Goal: Answer question/provide support: Share knowledge or assist other users

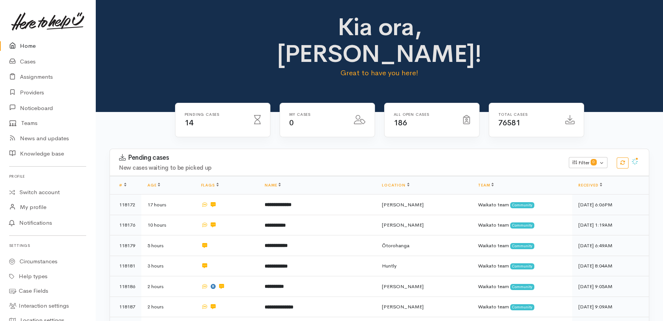
click at [25, 46] on link "Home" at bounding box center [47, 46] width 95 height 16
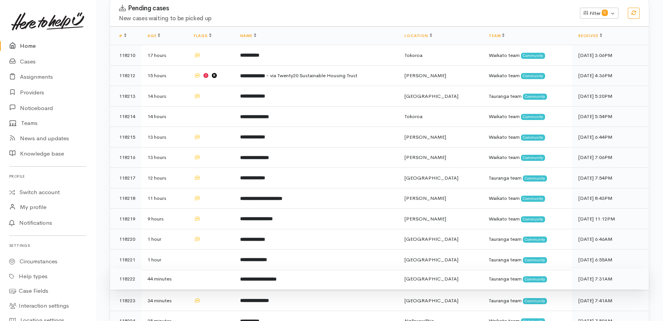
scroll to position [149, 0]
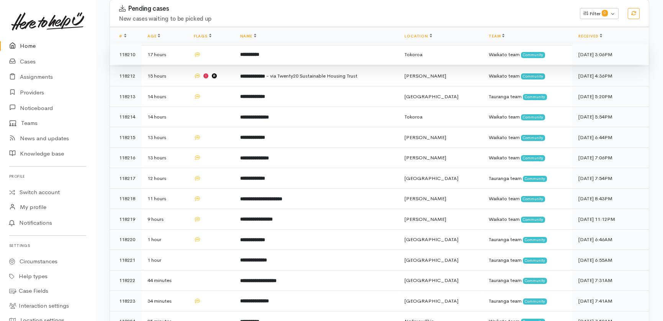
click at [180, 44] on td "17 hours" at bounding box center [164, 54] width 46 height 21
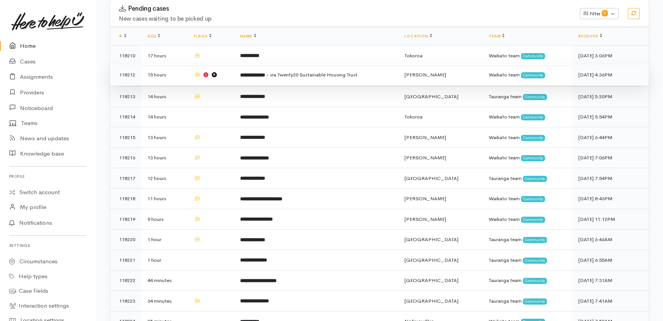
click at [184, 65] on td "15 hours" at bounding box center [164, 75] width 46 height 21
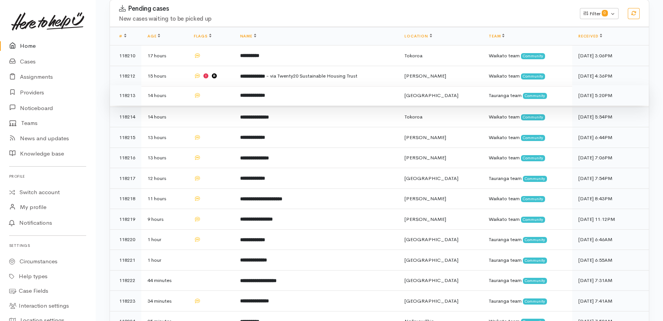
click at [177, 85] on td "14 hours" at bounding box center [164, 95] width 46 height 21
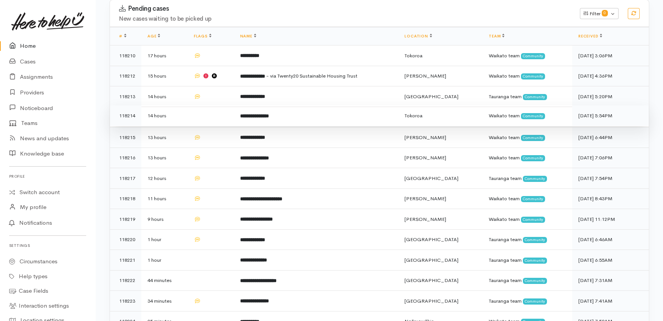
click at [178, 106] on td "14 hours" at bounding box center [164, 116] width 46 height 21
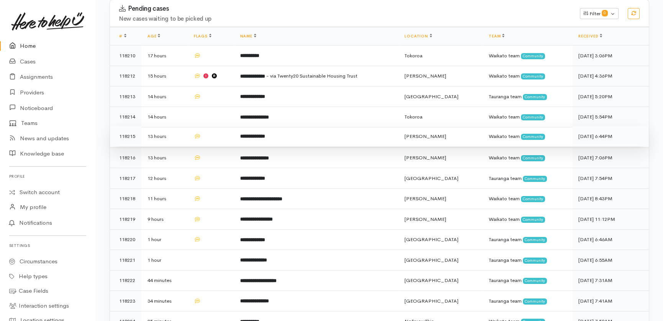
click at [176, 126] on td "13 hours" at bounding box center [164, 136] width 46 height 21
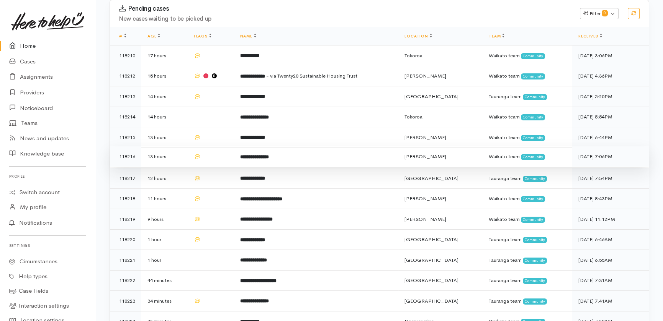
click at [176, 147] on td "13 hours" at bounding box center [164, 157] width 46 height 21
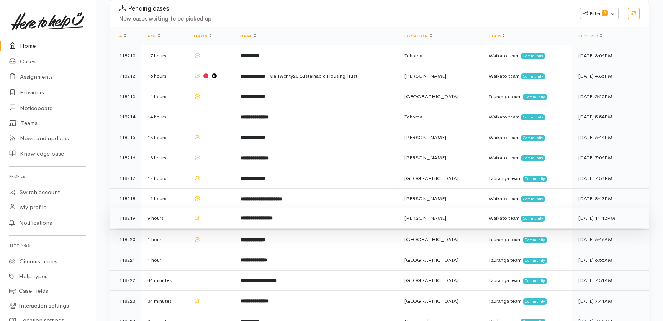
drag, startPoint x: 178, startPoint y: 150, endPoint x: 186, endPoint y: 183, distance: 33.1
click at [178, 168] on td "12 hours" at bounding box center [164, 178] width 46 height 21
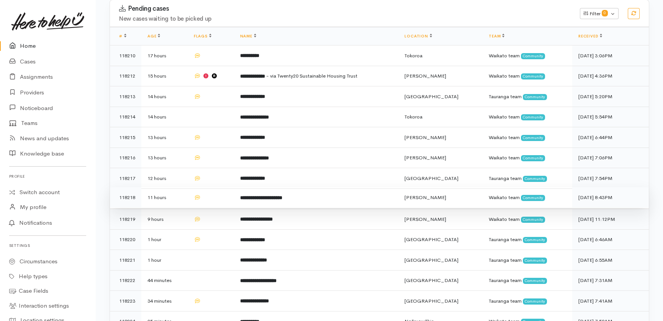
click at [180, 188] on td "11 hours" at bounding box center [164, 198] width 46 height 21
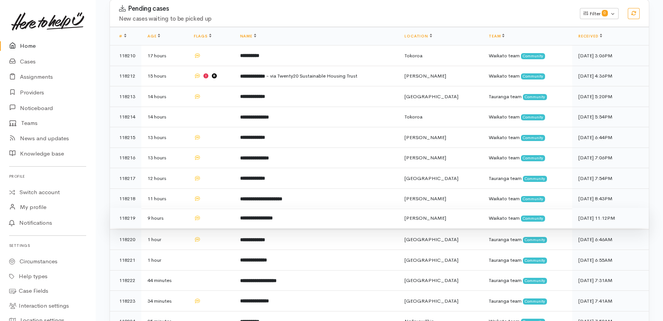
drag, startPoint x: 175, startPoint y: 185, endPoint x: 173, endPoint y: 211, distance: 26.1
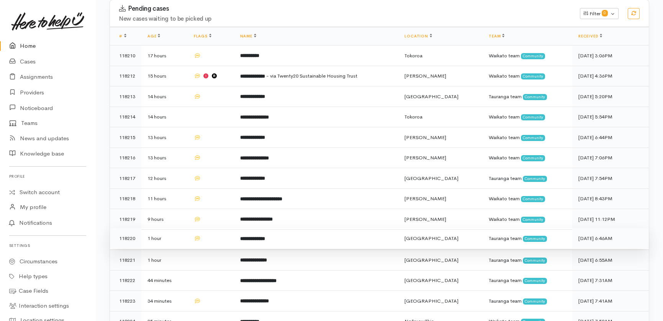
click at [175, 209] on td "9 hours" at bounding box center [164, 219] width 46 height 21
click at [182, 228] on td "1 hour" at bounding box center [164, 238] width 46 height 21
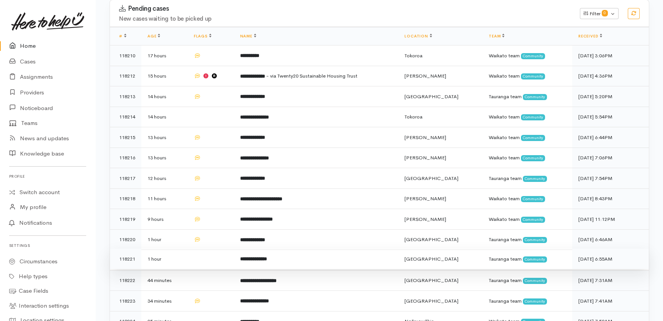
click at [191, 249] on td at bounding box center [211, 259] width 46 height 21
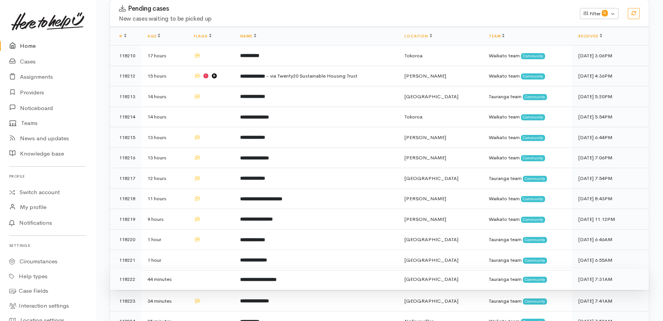
click at [199, 269] on td at bounding box center [211, 279] width 46 height 21
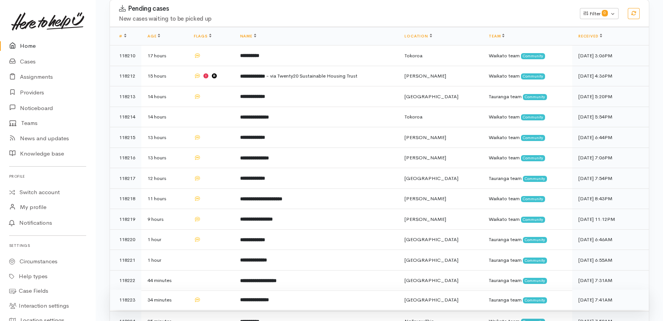
click at [180, 290] on td "34 minutes" at bounding box center [164, 300] width 46 height 21
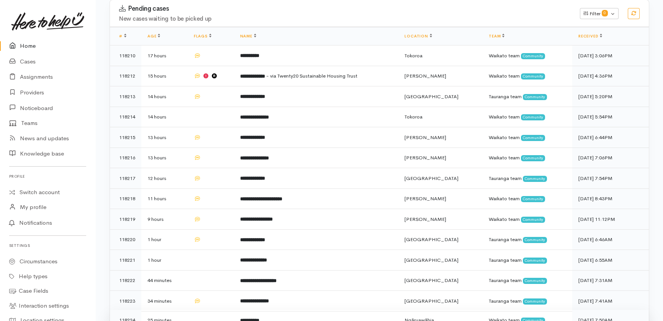
click at [181, 310] on td "25 minutes" at bounding box center [164, 320] width 46 height 20
click at [26, 46] on link "Home" at bounding box center [47, 46] width 95 height 16
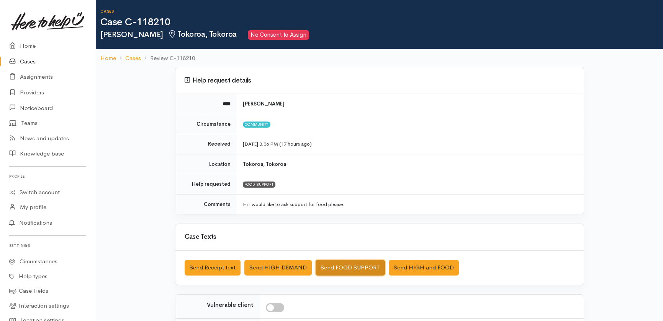
click at [351, 263] on button "Send FOOD SUPPORT" at bounding box center [349, 268] width 69 height 16
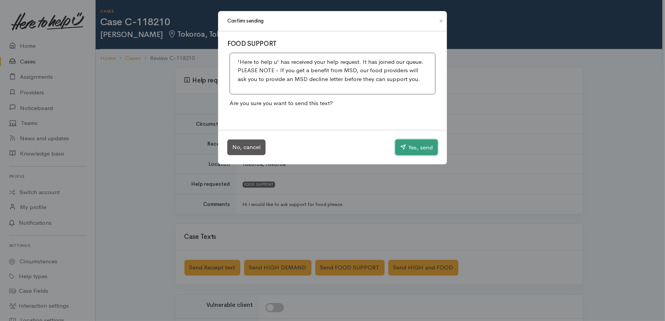
drag, startPoint x: 414, startPoint y: 150, endPoint x: 276, endPoint y: 127, distance: 140.4
click at [414, 149] on button "Yes, send" at bounding box center [416, 148] width 42 height 16
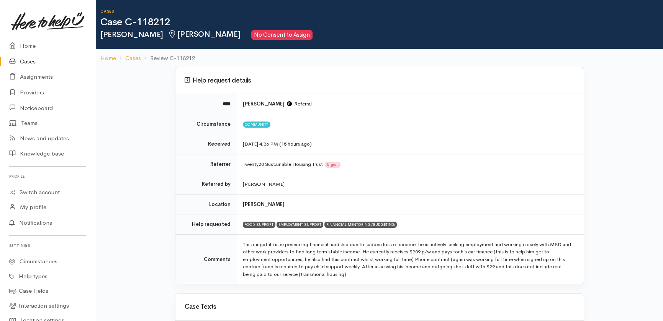
scroll to position [34, 0]
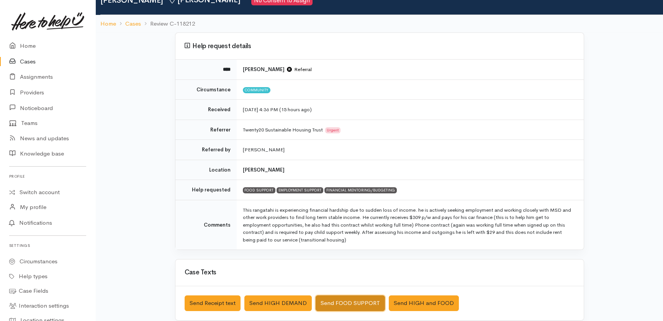
click at [346, 302] on button "Send FOOD SUPPORT" at bounding box center [349, 304] width 69 height 16
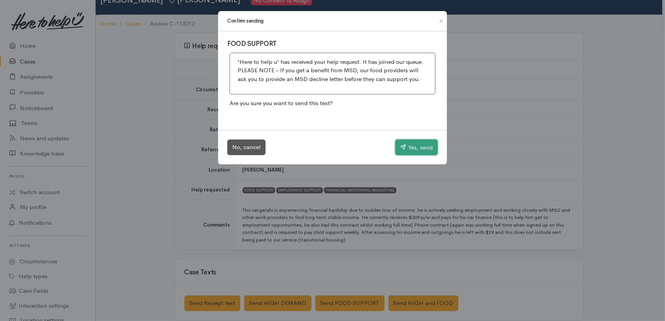
click at [410, 145] on button "Yes, send" at bounding box center [416, 148] width 42 height 16
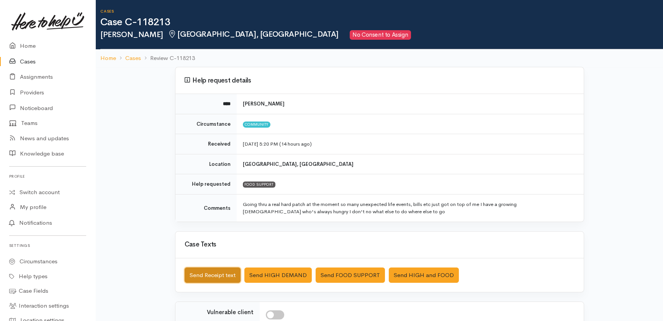
drag, startPoint x: 197, startPoint y: 274, endPoint x: 204, endPoint y: 270, distance: 7.7
click at [204, 270] on button "Send Receipt text" at bounding box center [212, 276] width 56 height 16
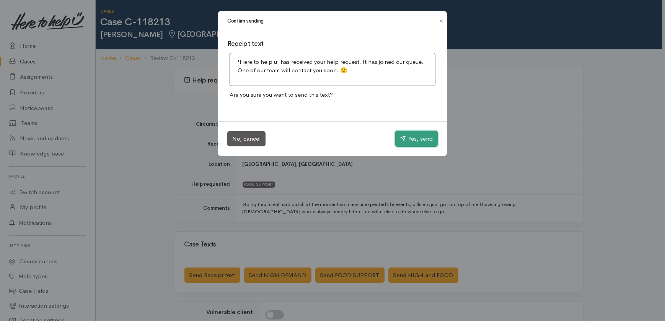
click at [413, 137] on button "Yes, send" at bounding box center [416, 139] width 42 height 16
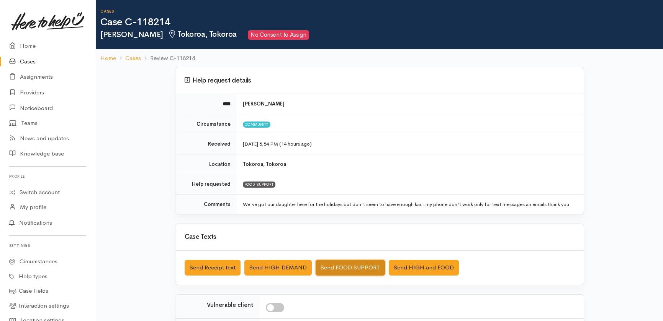
click at [348, 264] on button "Send FOOD SUPPORT" at bounding box center [349, 268] width 69 height 16
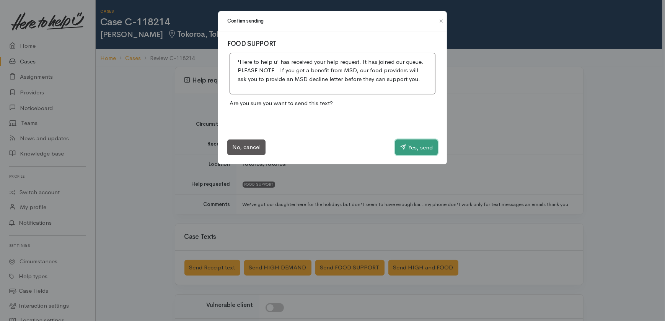
click at [412, 146] on button "Yes, send" at bounding box center [416, 148] width 42 height 16
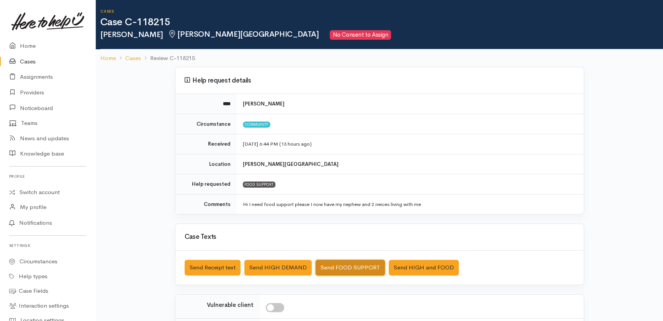
click at [347, 264] on button "Send FOOD SUPPORT" at bounding box center [349, 268] width 69 height 16
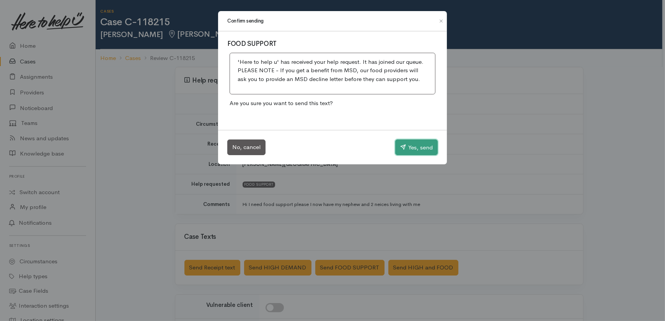
click at [421, 149] on button "Yes, send" at bounding box center [416, 148] width 42 height 16
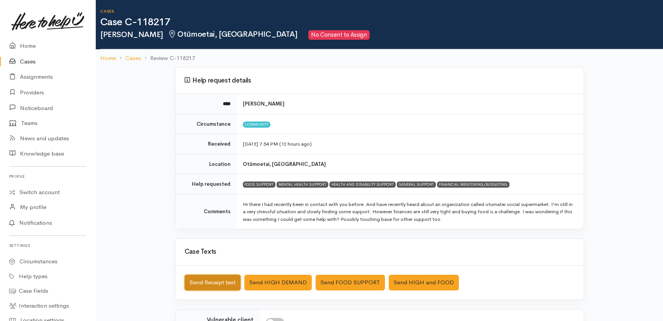
click at [215, 281] on button "Send Receipt text" at bounding box center [212, 283] width 56 height 16
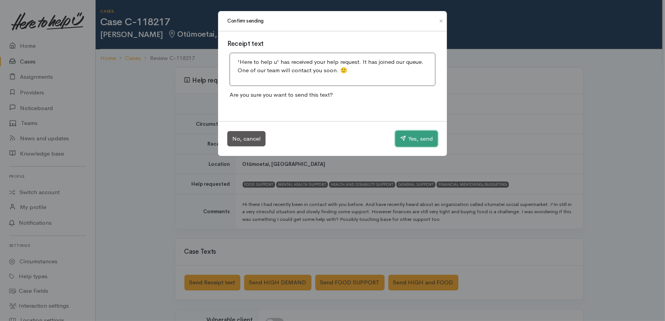
click at [417, 135] on button "Yes, send" at bounding box center [416, 139] width 42 height 16
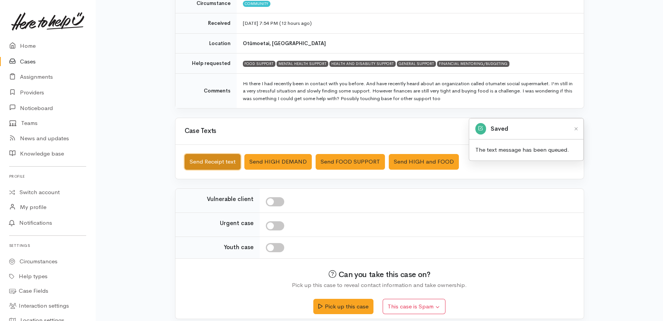
scroll to position [127, 0]
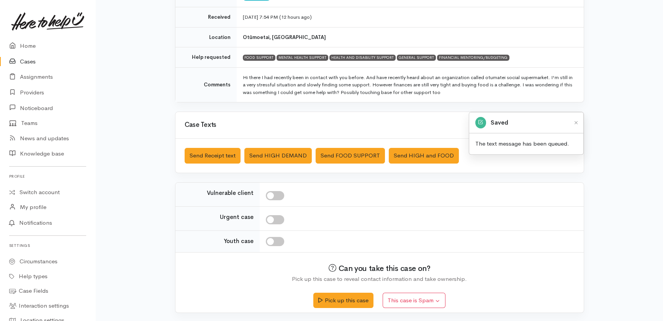
click at [276, 193] on input "checkbox" at bounding box center [275, 195] width 18 height 9
checkbox input "true"
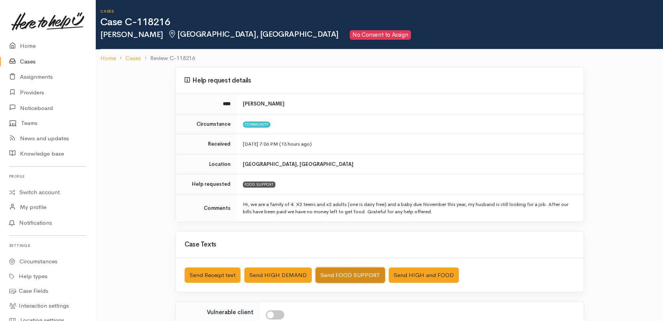
click at [341, 276] on button "Send FOOD SUPPORT" at bounding box center [349, 276] width 69 height 16
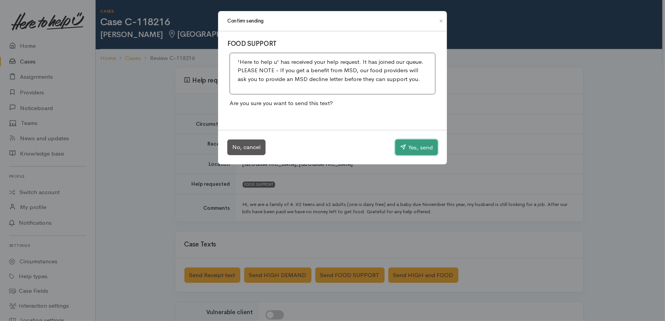
click at [412, 145] on button "Yes, send" at bounding box center [416, 148] width 42 height 16
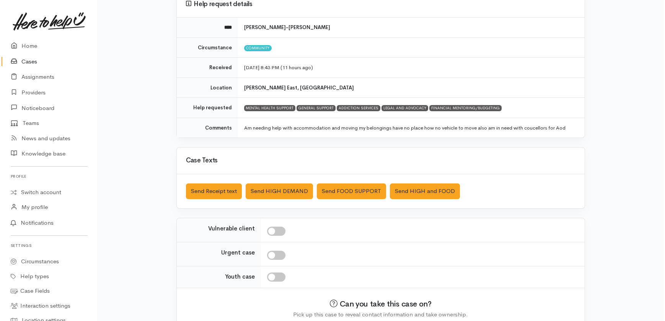
scroll to position [112, 0]
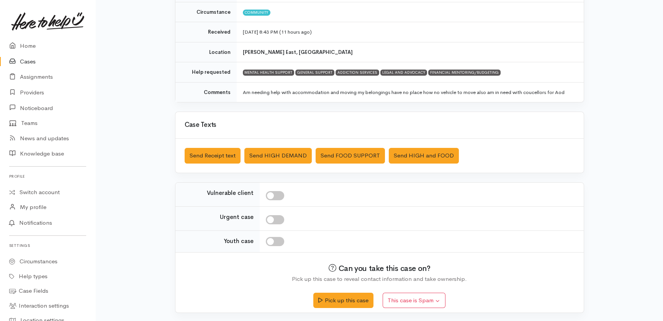
click at [276, 192] on input "checkbox" at bounding box center [275, 195] width 18 height 9
checkbox input "true"
click at [215, 156] on button "Send Receipt text" at bounding box center [212, 156] width 56 height 16
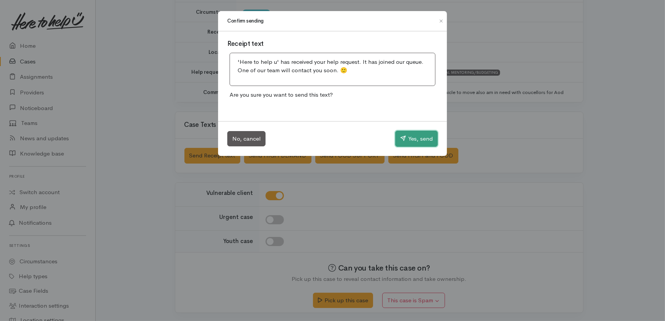
click at [405, 140] on button "Yes, send" at bounding box center [416, 139] width 42 height 16
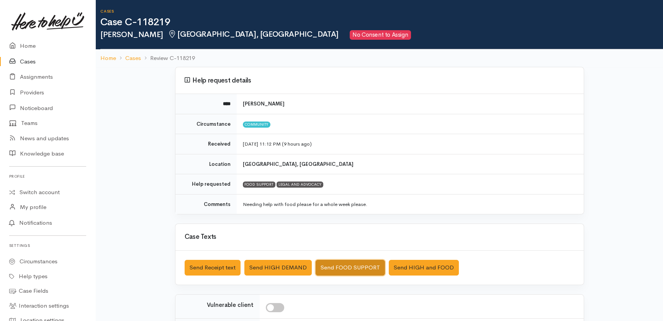
click at [344, 264] on button "Send FOOD SUPPORT" at bounding box center [349, 268] width 69 height 16
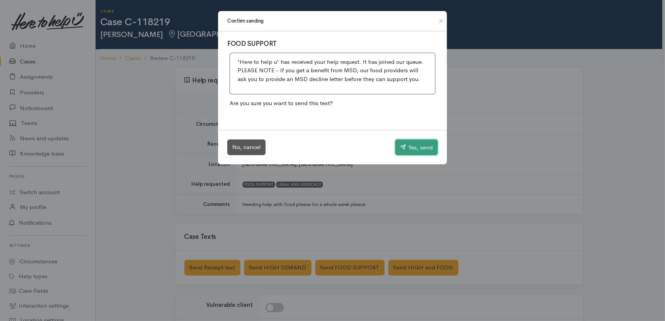
click at [419, 148] on button "Yes, send" at bounding box center [416, 148] width 42 height 16
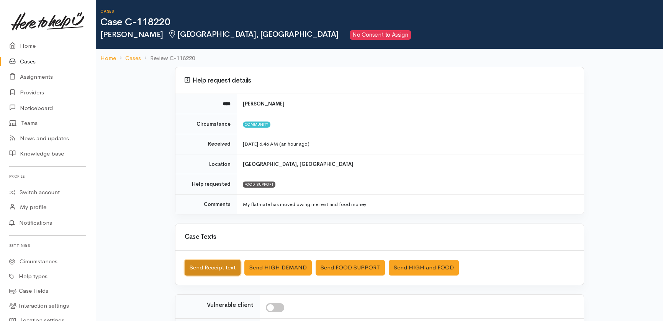
click at [198, 260] on button "Send Receipt text" at bounding box center [212, 268] width 56 height 16
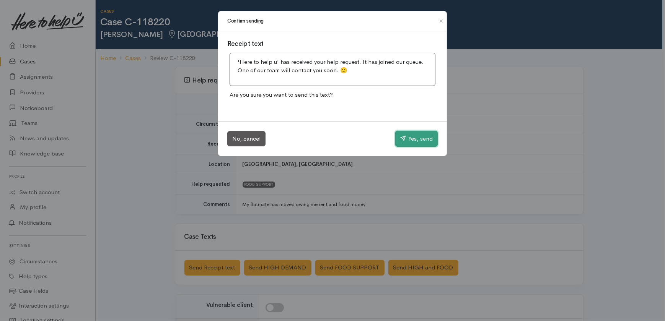
click at [425, 134] on button "Yes, send" at bounding box center [416, 139] width 42 height 16
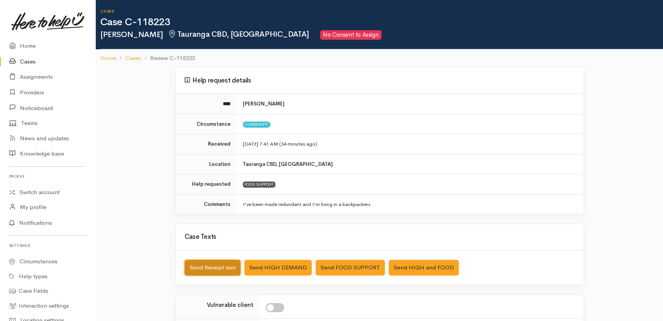
click at [209, 267] on button "Send Receipt text" at bounding box center [212, 268] width 56 height 16
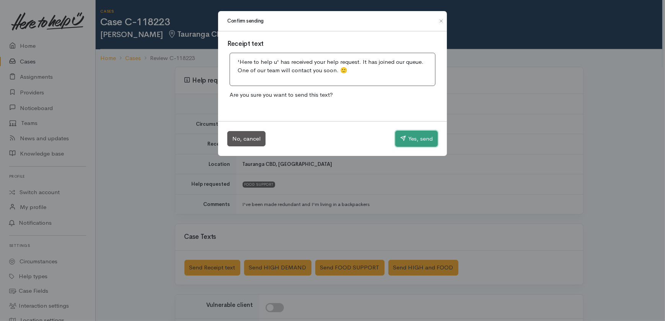
click at [418, 138] on button "Yes, send" at bounding box center [416, 139] width 42 height 16
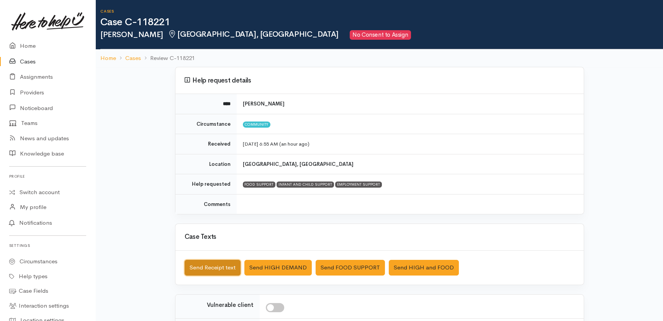
click at [191, 270] on button "Send Receipt text" at bounding box center [212, 268] width 56 height 16
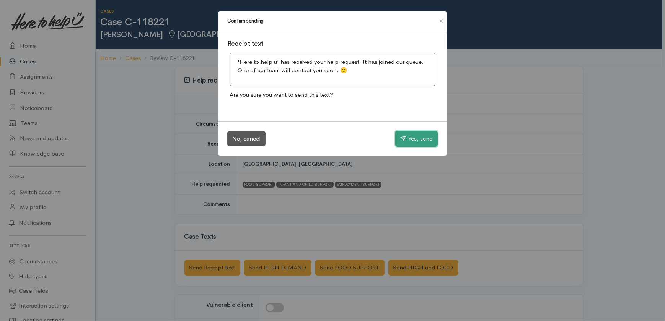
click at [421, 136] on button "Yes, send" at bounding box center [416, 139] width 42 height 16
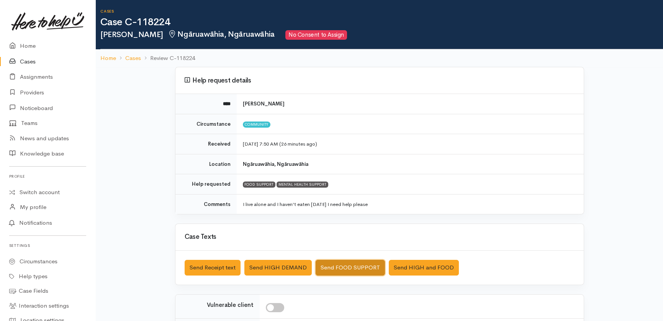
click at [344, 264] on button "Send FOOD SUPPORT" at bounding box center [349, 268] width 69 height 16
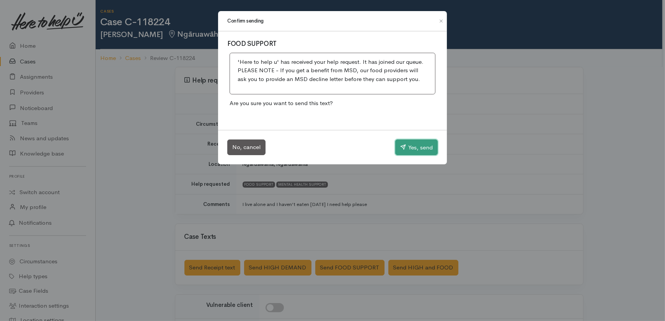
click at [420, 147] on button "Yes, send" at bounding box center [416, 148] width 42 height 16
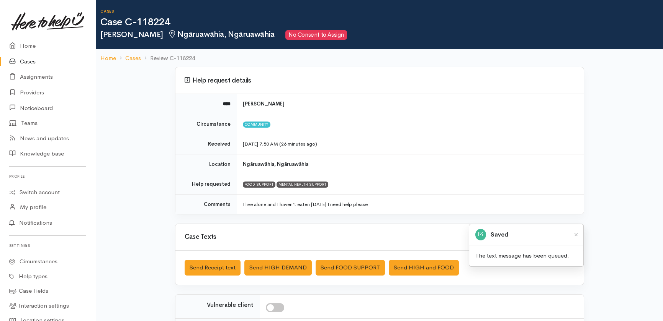
click at [274, 307] on input "checkbox" at bounding box center [275, 308] width 18 height 9
checkbox input "true"
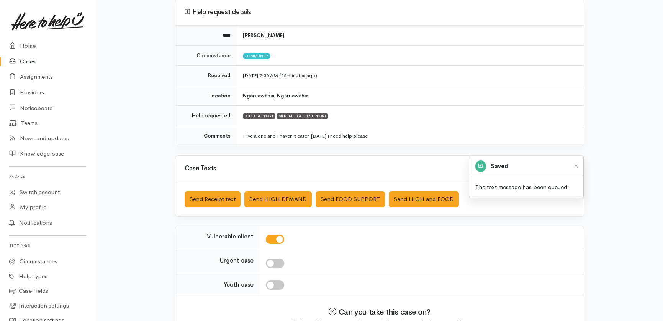
scroll to position [69, 0]
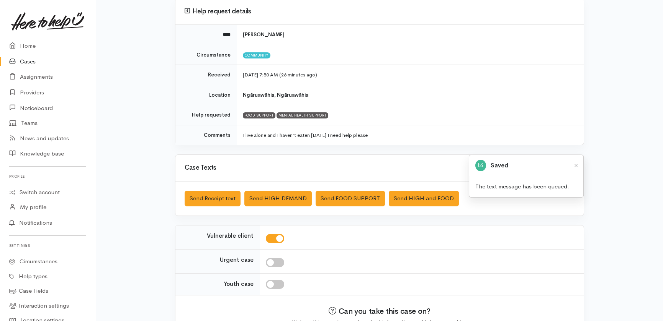
click at [279, 261] on input "checkbox" at bounding box center [275, 262] width 18 height 9
checkbox input "true"
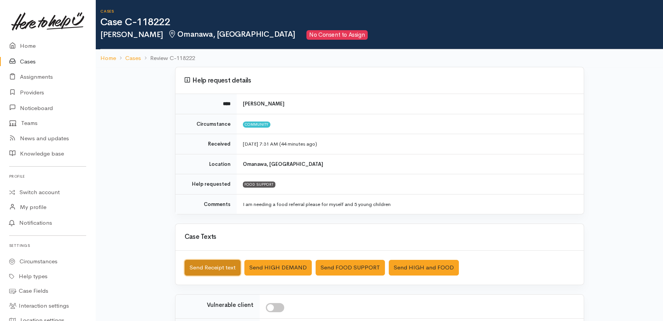
click at [217, 262] on button "Send Receipt text" at bounding box center [212, 268] width 56 height 16
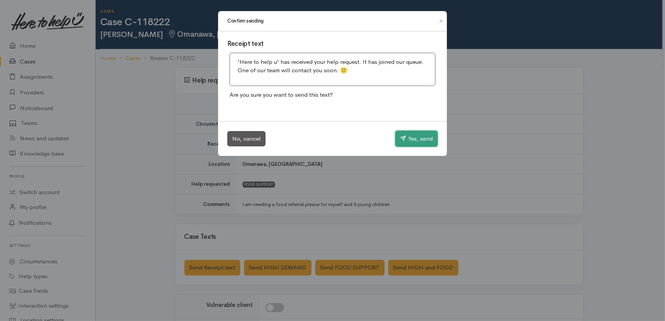
click at [414, 135] on button "Yes, send" at bounding box center [416, 139] width 42 height 16
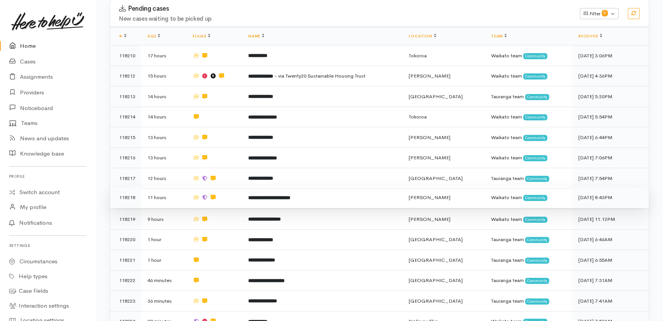
scroll to position [149, 0]
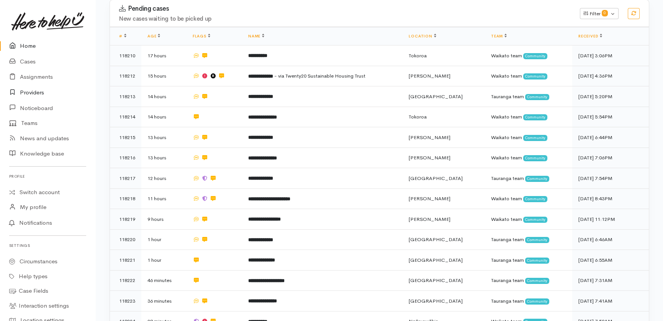
click at [36, 92] on link "Providers" at bounding box center [47, 93] width 95 height 16
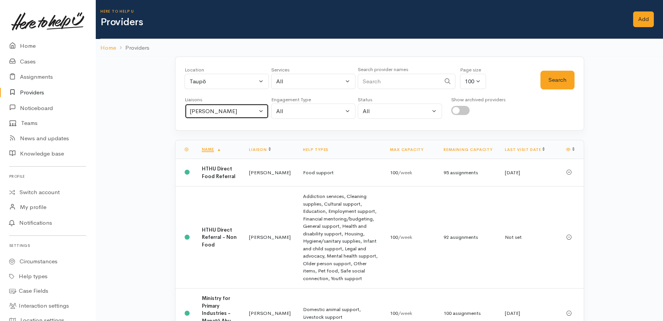
click at [231, 113] on div "[PERSON_NAME]" at bounding box center [222, 111] width 67 height 9
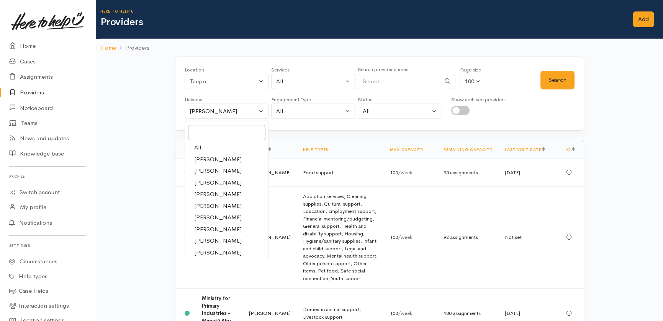
drag, startPoint x: 197, startPoint y: 148, endPoint x: 198, endPoint y: 144, distance: 4.1
click at [197, 147] on span "All" at bounding box center [197, 148] width 7 height 9
select select "null"
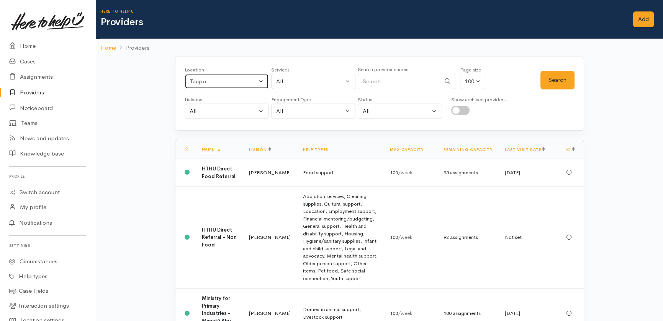
click at [226, 85] on div "Taupō" at bounding box center [222, 81] width 67 height 9
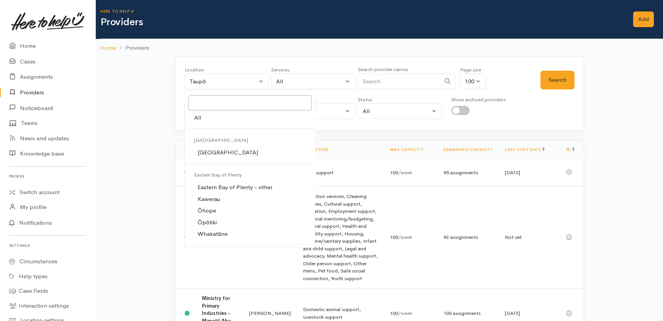
click at [204, 117] on link "All" at bounding box center [250, 118] width 130 height 12
select select "-1"
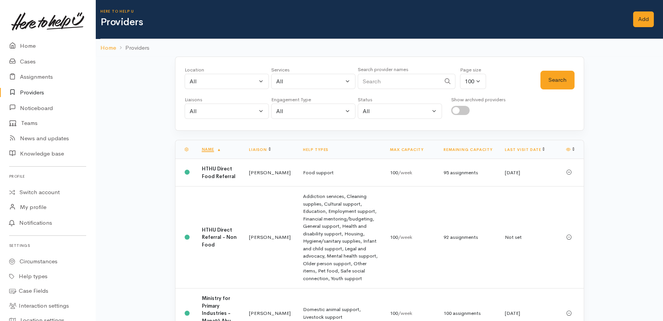
drag, startPoint x: 380, startPoint y: 77, endPoint x: 389, endPoint y: 80, distance: 8.8
click at [381, 77] on input "Search" at bounding box center [398, 82] width 83 height 16
type input "o te at"
click at [553, 82] on button "Search" at bounding box center [557, 80] width 34 height 19
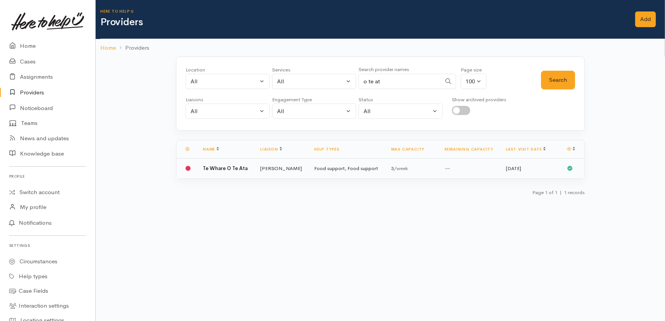
click at [222, 167] on b "Te Whare O Te Ata" at bounding box center [225, 168] width 45 height 7
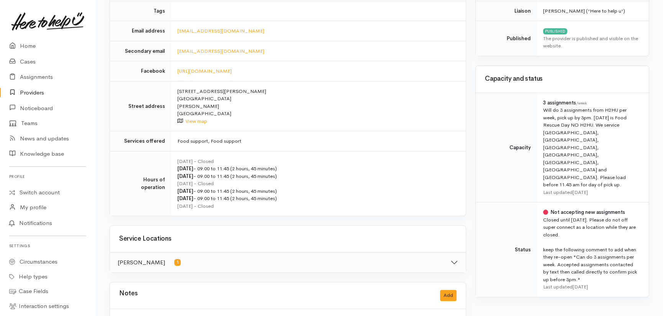
scroll to position [209, 0]
